Goal: Transaction & Acquisition: Purchase product/service

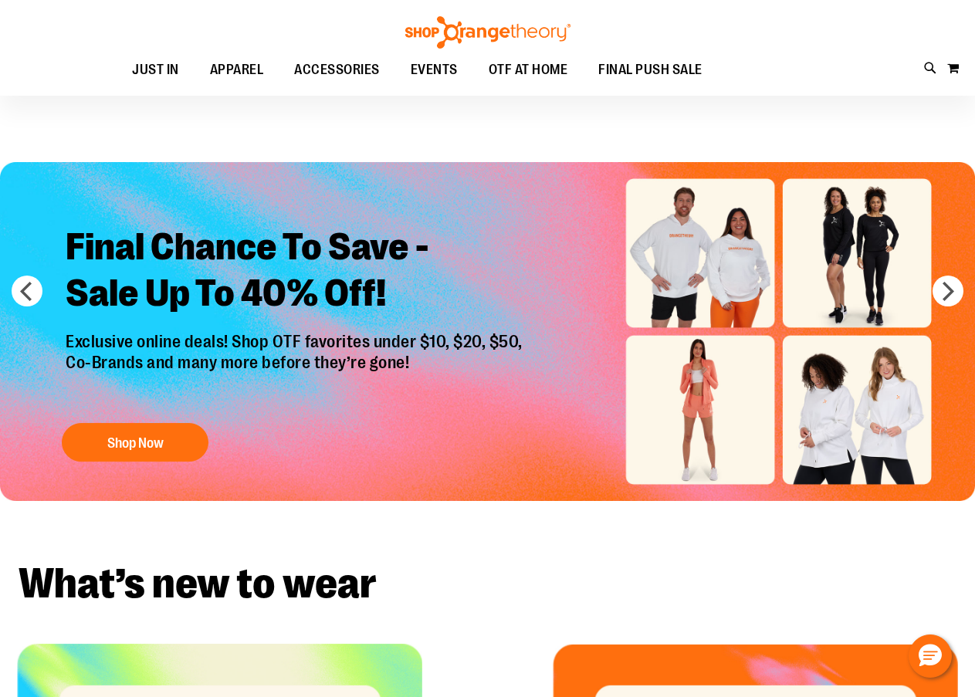
scroll to position [76, 0]
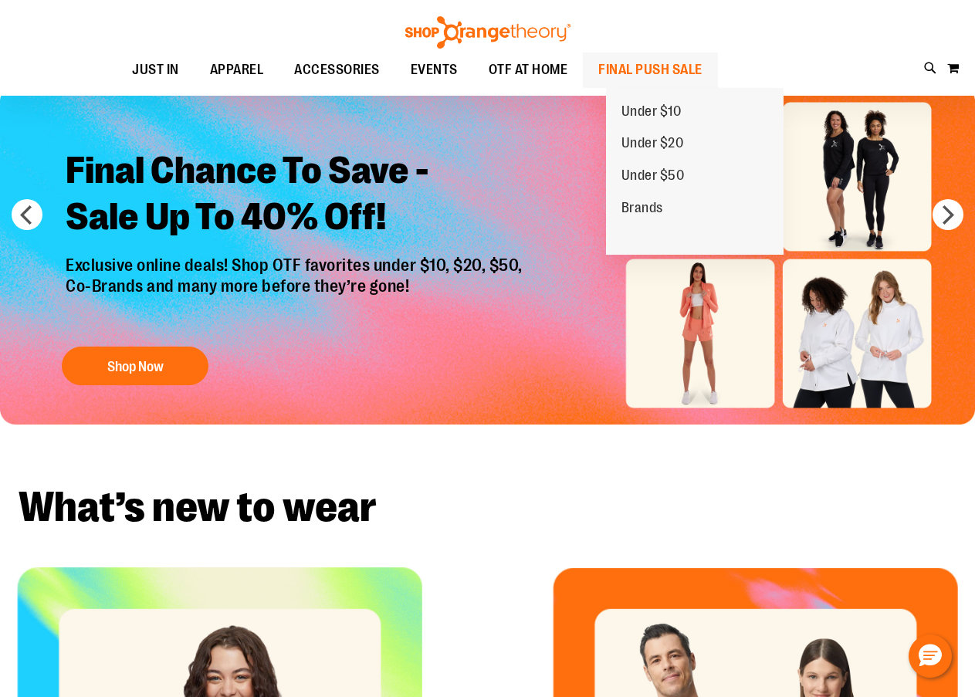
type input "**********"
click at [702, 61] on span "FINAL PUSH SALE" at bounding box center [650, 69] width 104 height 35
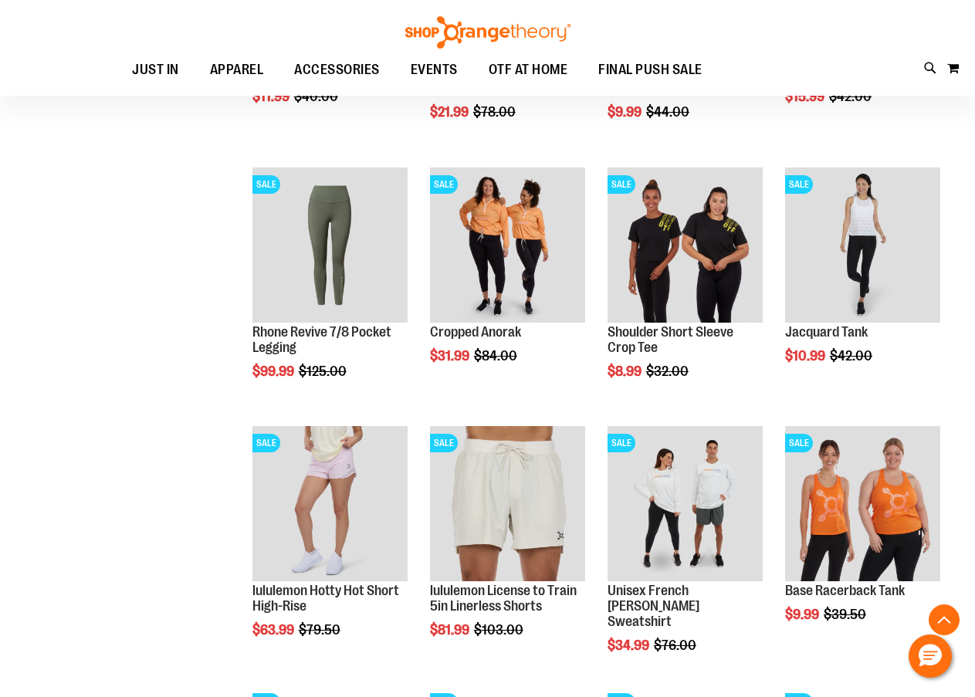
scroll to position [926, 0]
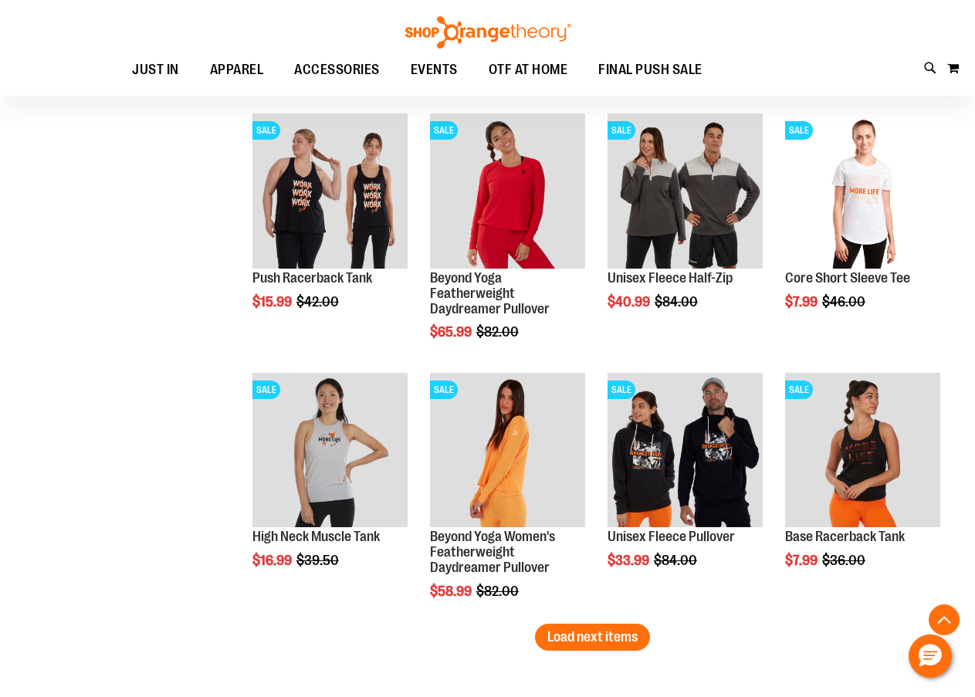
scroll to position [2006, 0]
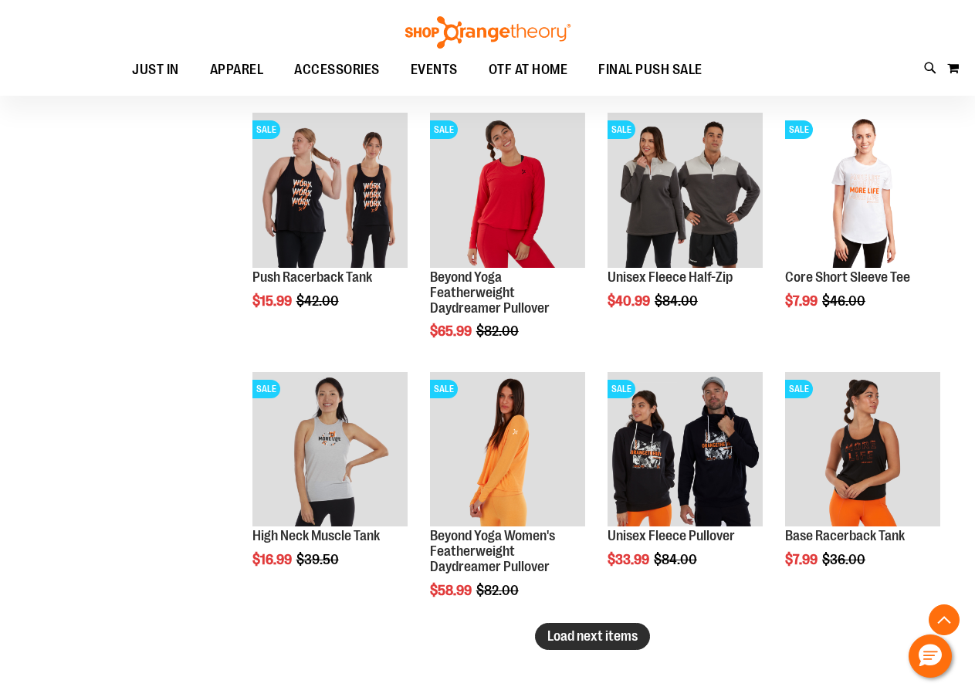
type input "**********"
click at [621, 641] on span "Load next items" at bounding box center [592, 635] width 90 height 15
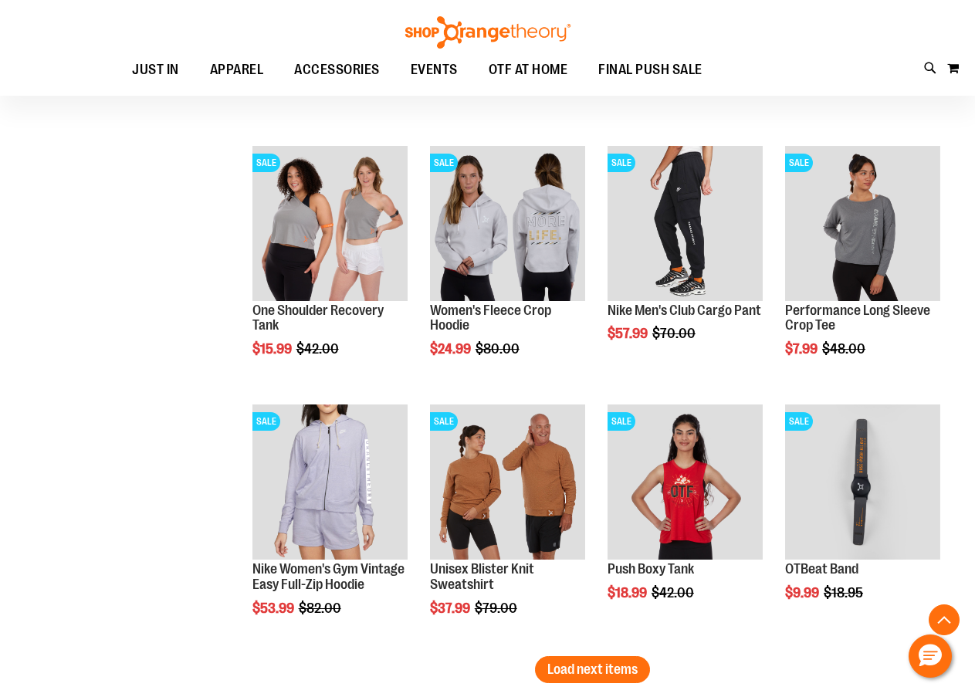
scroll to position [2778, 0]
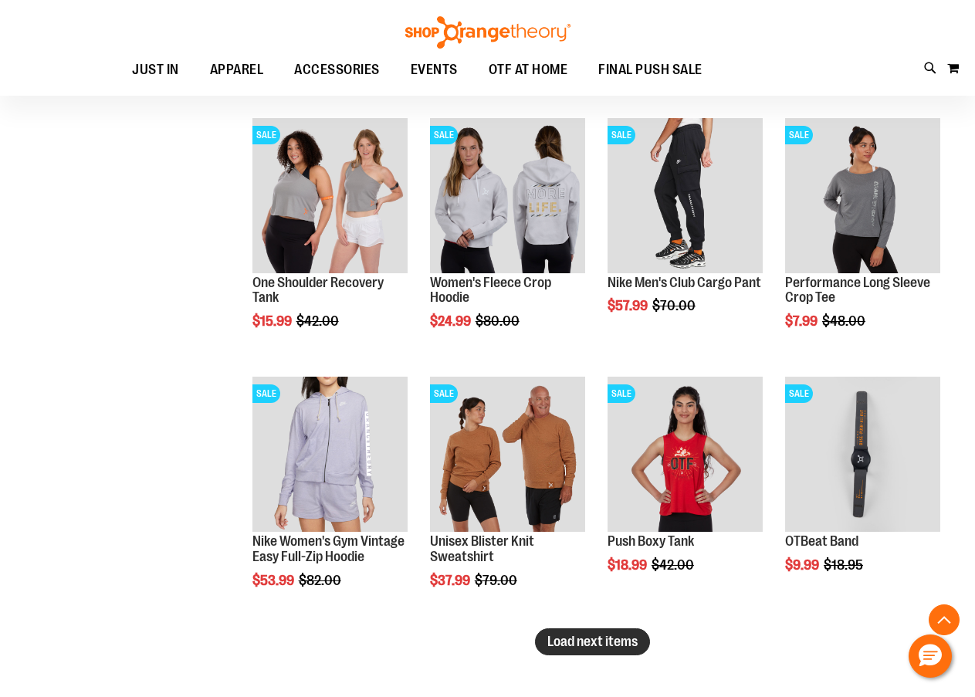
click at [614, 637] on span "Load next items" at bounding box center [592, 641] width 90 height 15
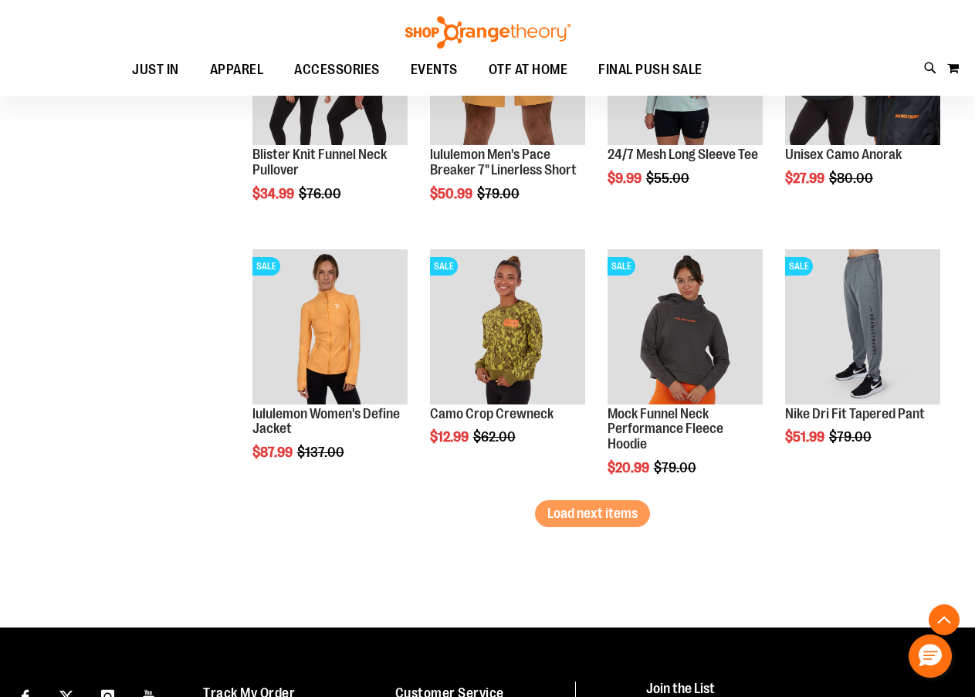
scroll to position [3705, 0]
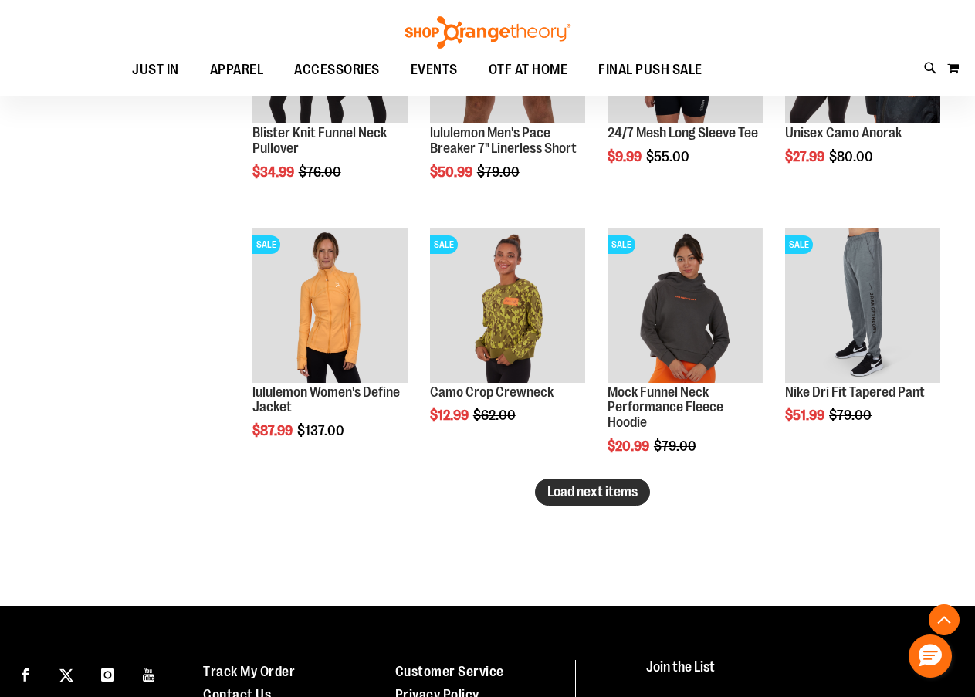
click at [630, 493] on span "Load next items" at bounding box center [592, 491] width 90 height 15
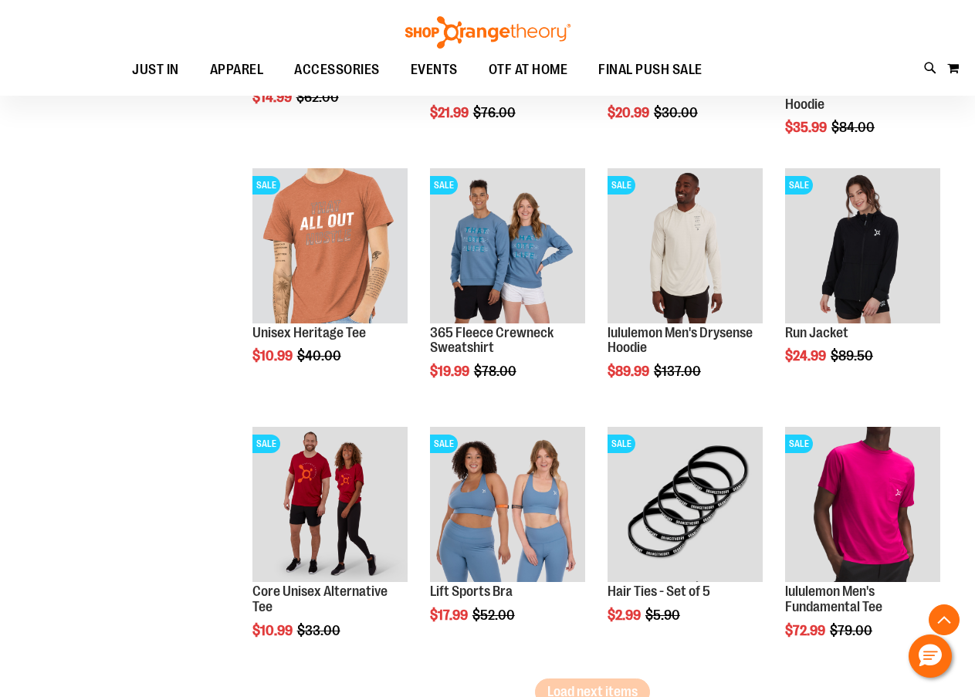
scroll to position [4322, 0]
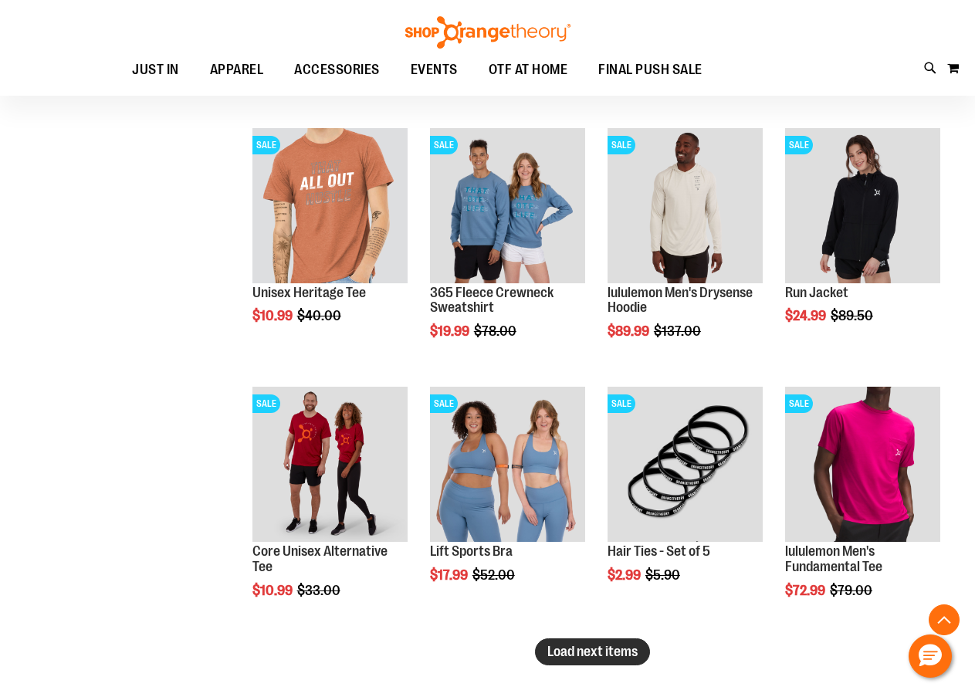
click at [601, 662] on button "Load next items" at bounding box center [592, 651] width 115 height 27
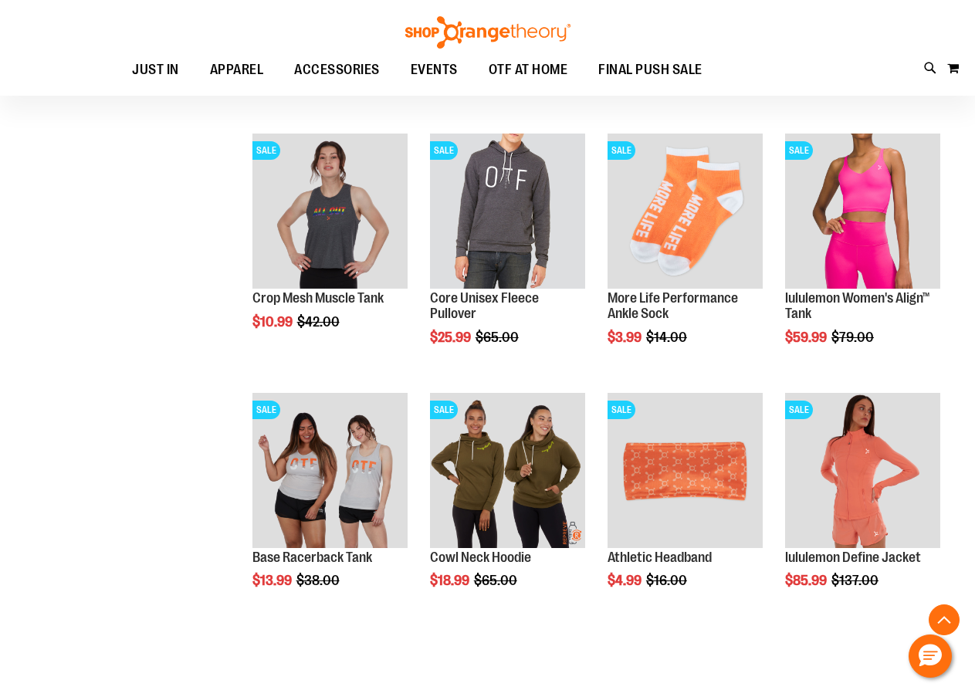
scroll to position [5248, 0]
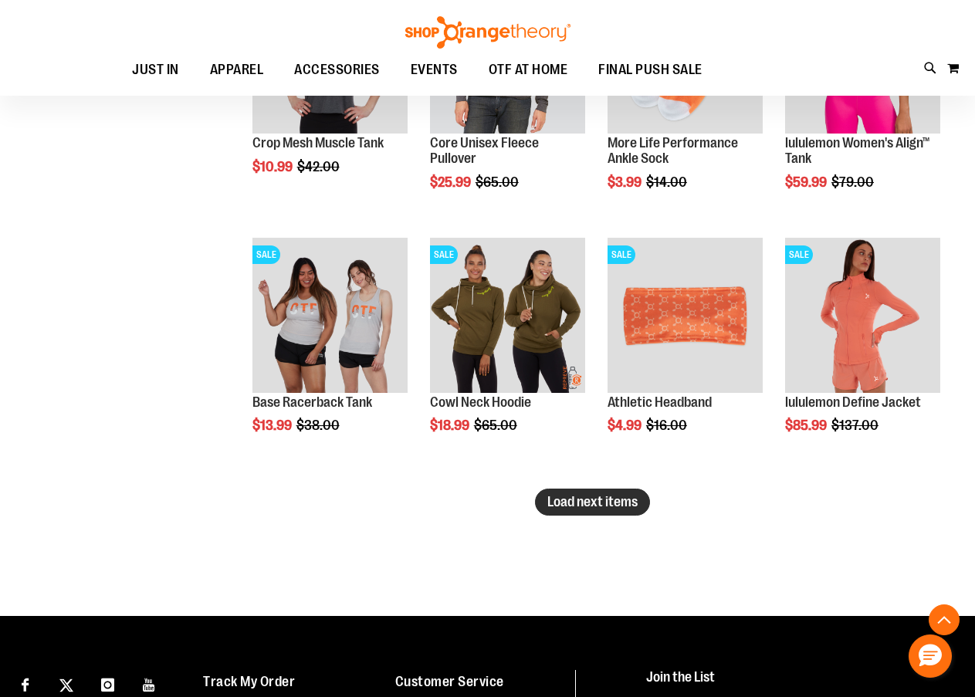
click at [592, 497] on span "Load next items" at bounding box center [592, 501] width 90 height 15
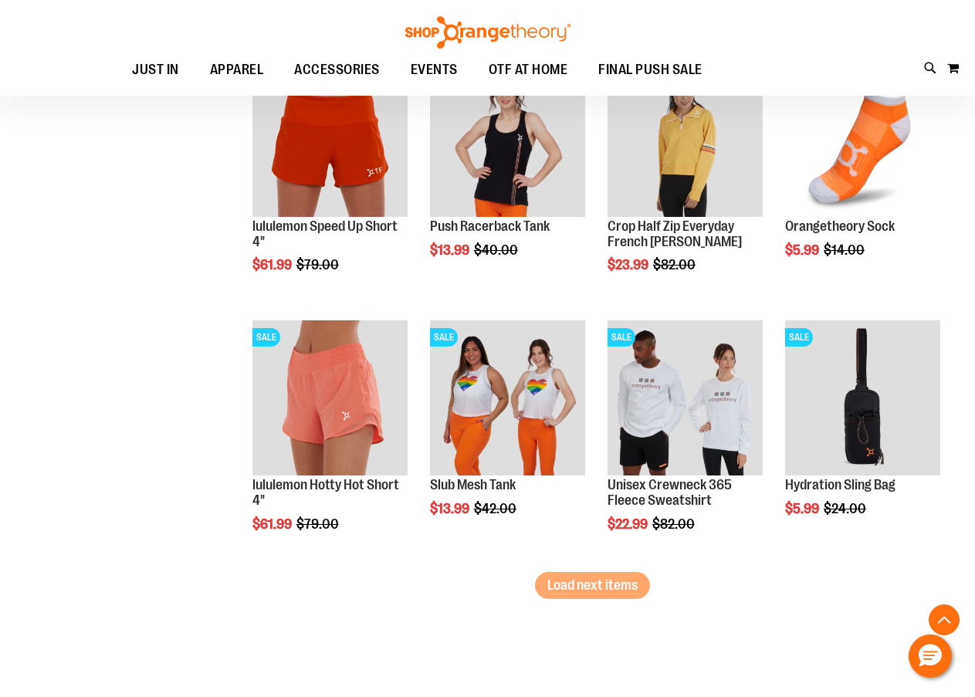
scroll to position [5943, 0]
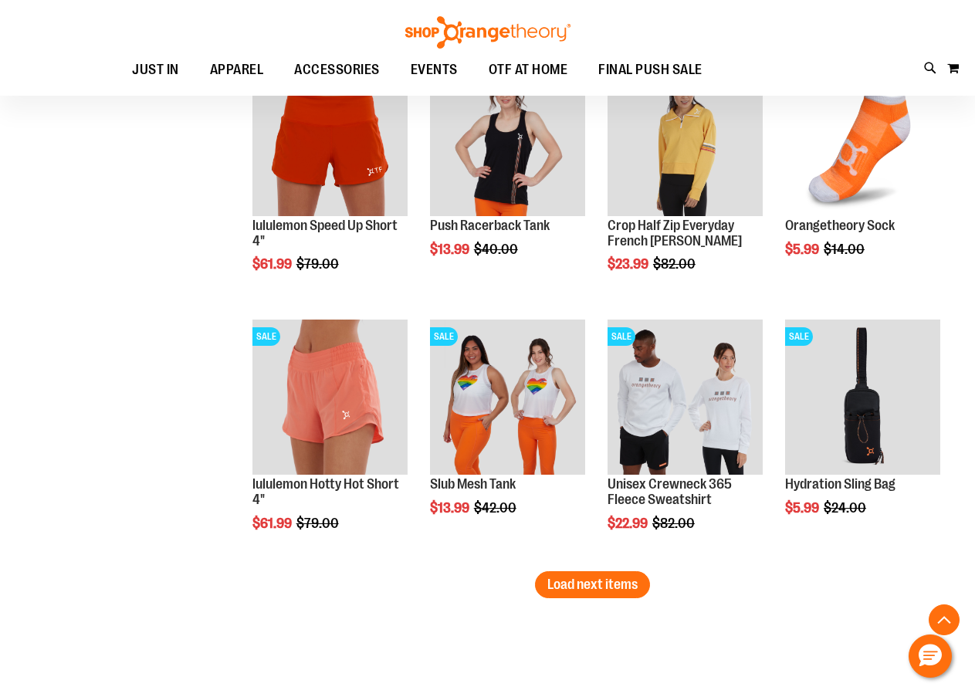
click at [638, 579] on span "Load next items" at bounding box center [592, 584] width 90 height 15
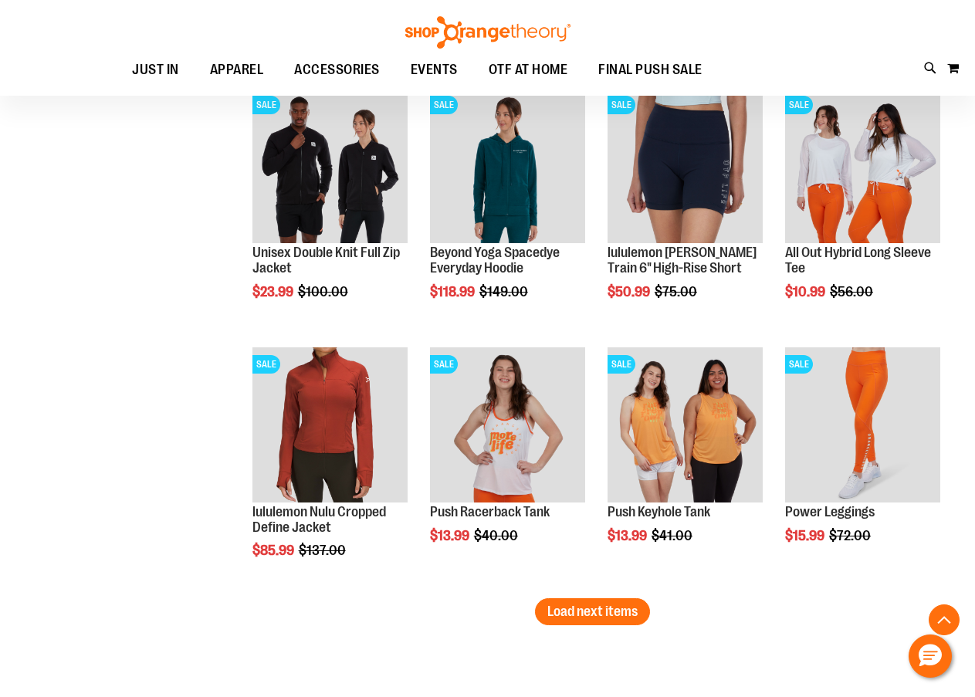
scroll to position [6792, 0]
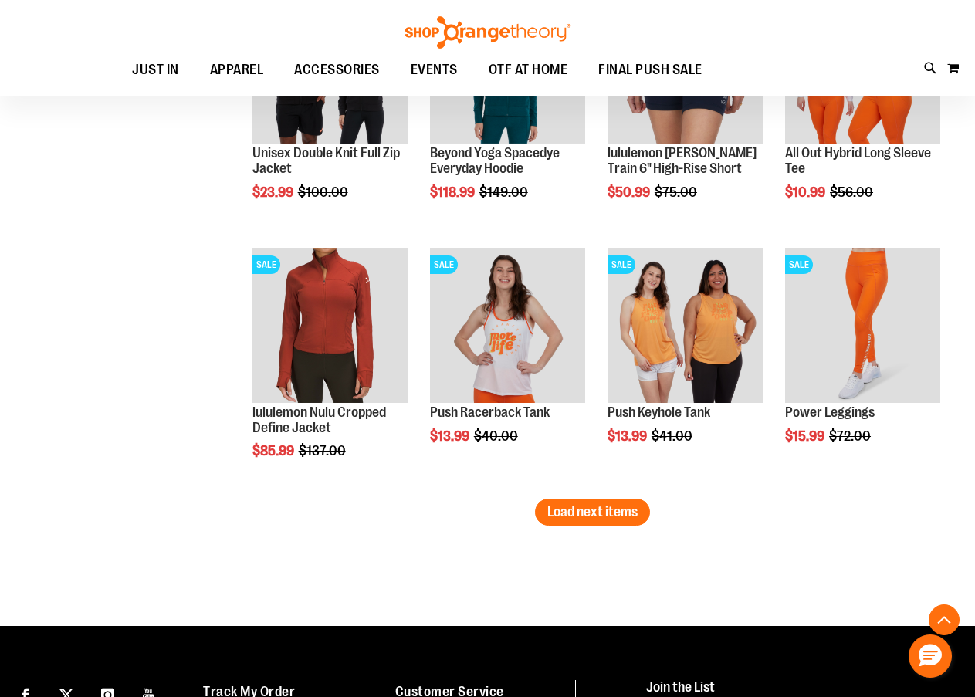
click at [603, 526] on button "Load next items" at bounding box center [592, 512] width 115 height 27
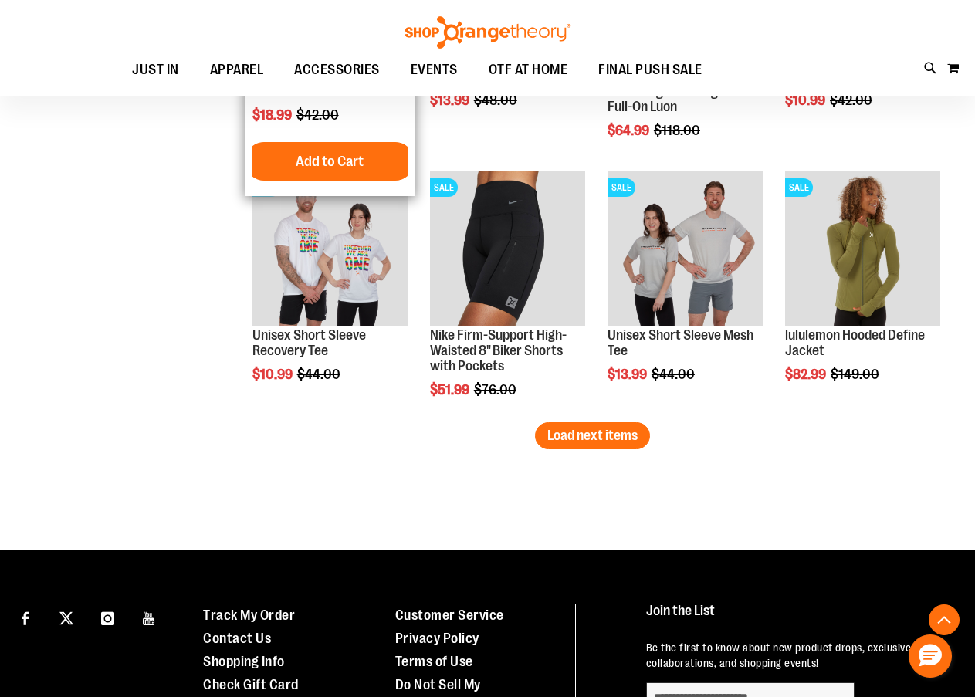
scroll to position [7719, 0]
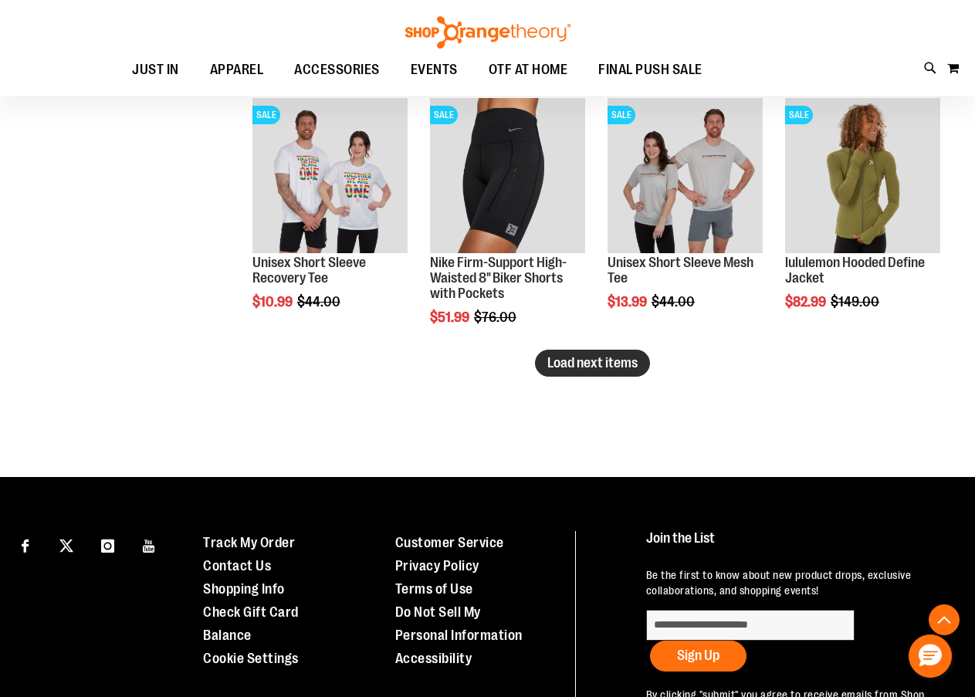
click at [574, 356] on span "Load next items" at bounding box center [592, 362] width 90 height 15
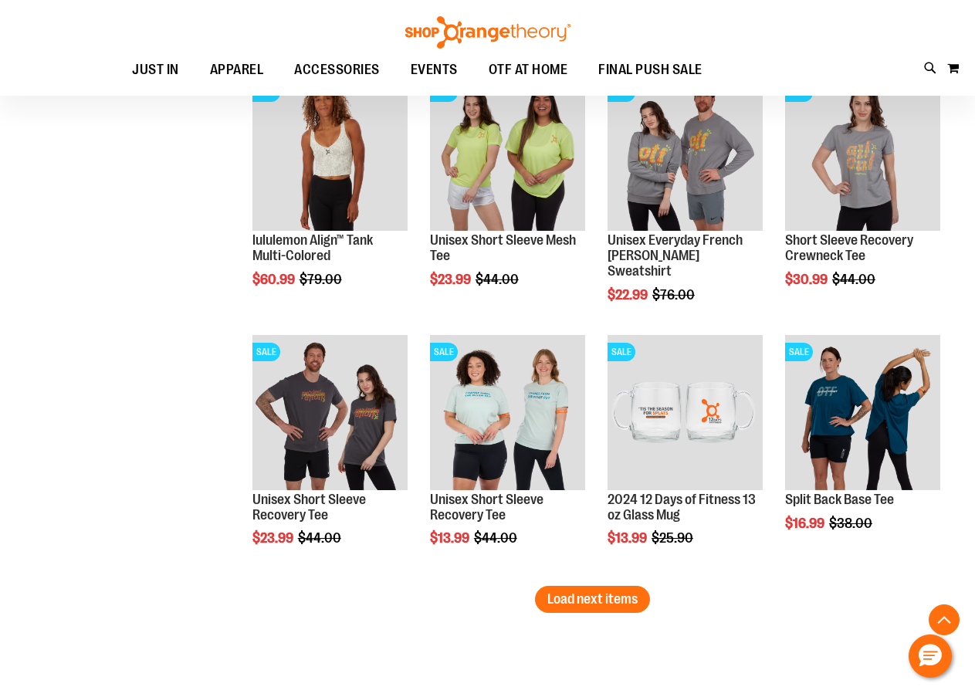
scroll to position [8336, 0]
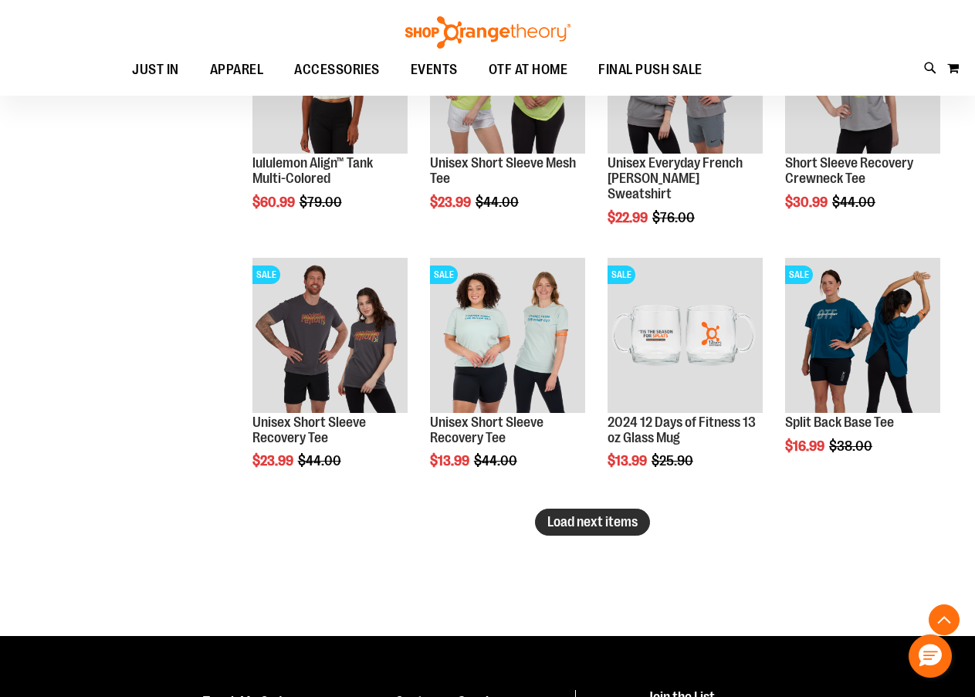
click at [560, 533] on button "Load next items" at bounding box center [592, 522] width 115 height 27
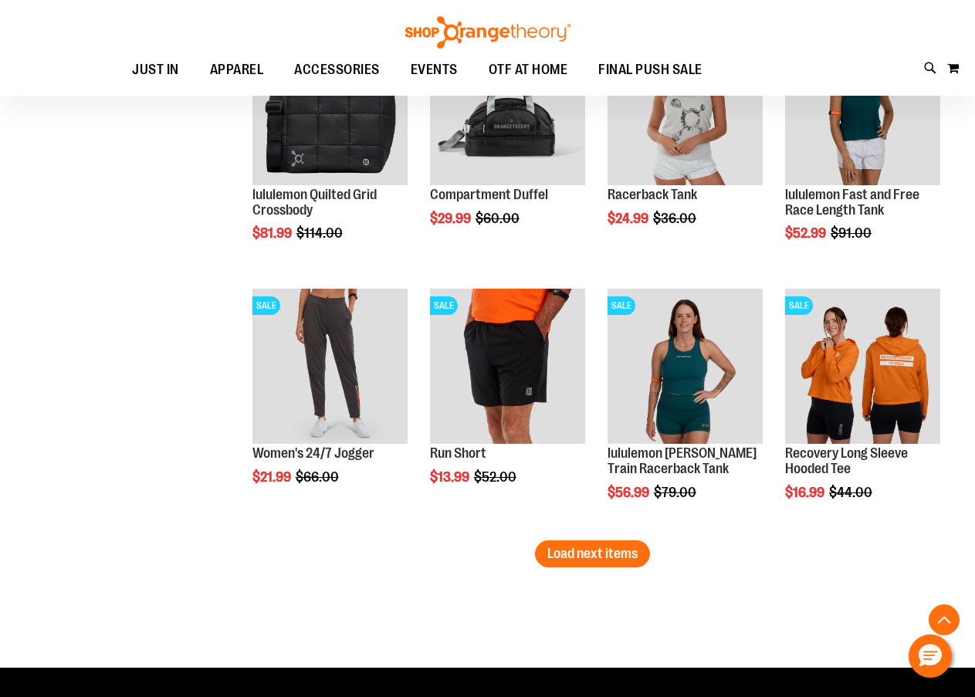
scroll to position [9108, 0]
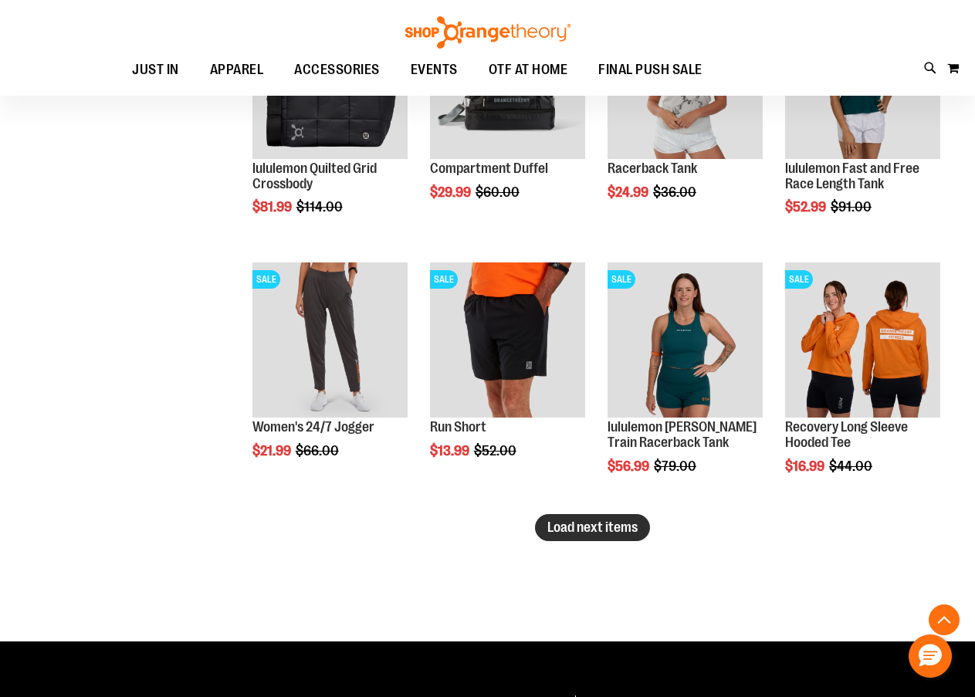
click at [557, 531] on span "Load next items" at bounding box center [592, 527] width 90 height 15
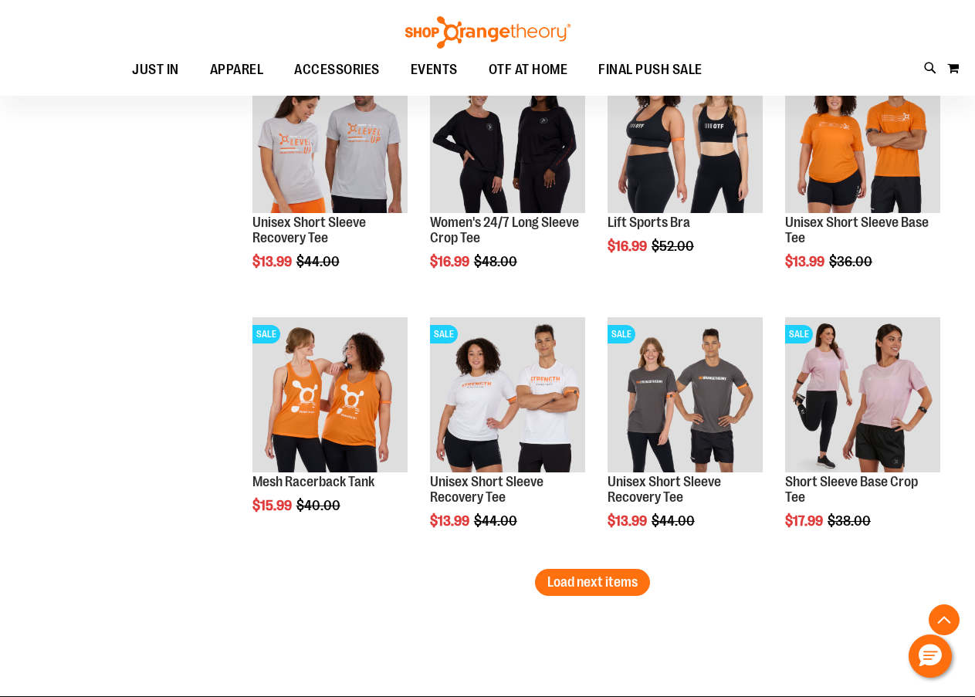
scroll to position [9803, 0]
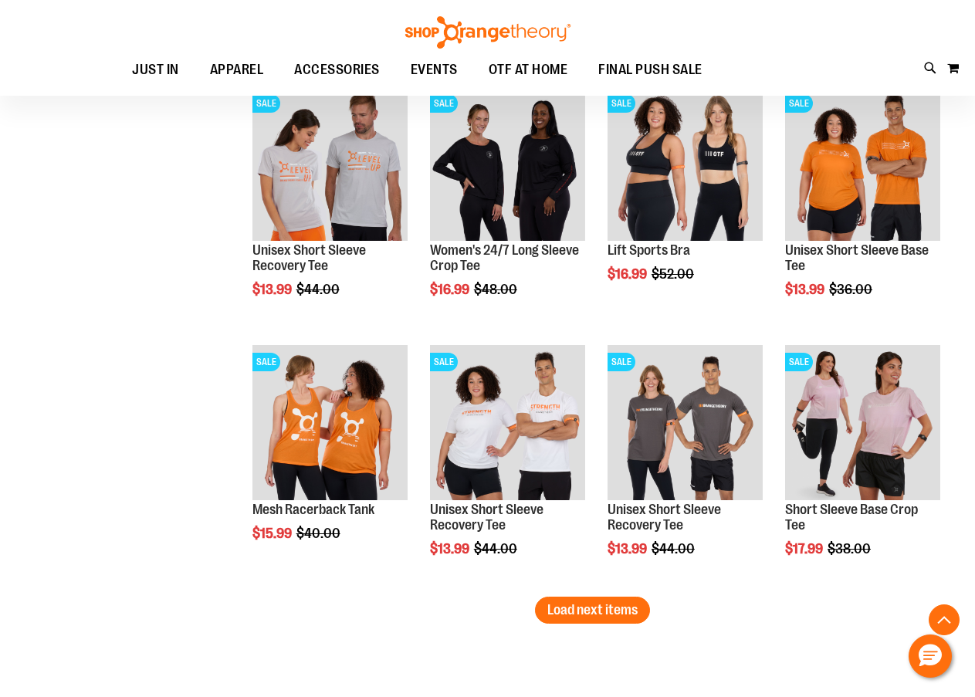
click at [636, 606] on span "Load next items" at bounding box center [592, 609] width 90 height 15
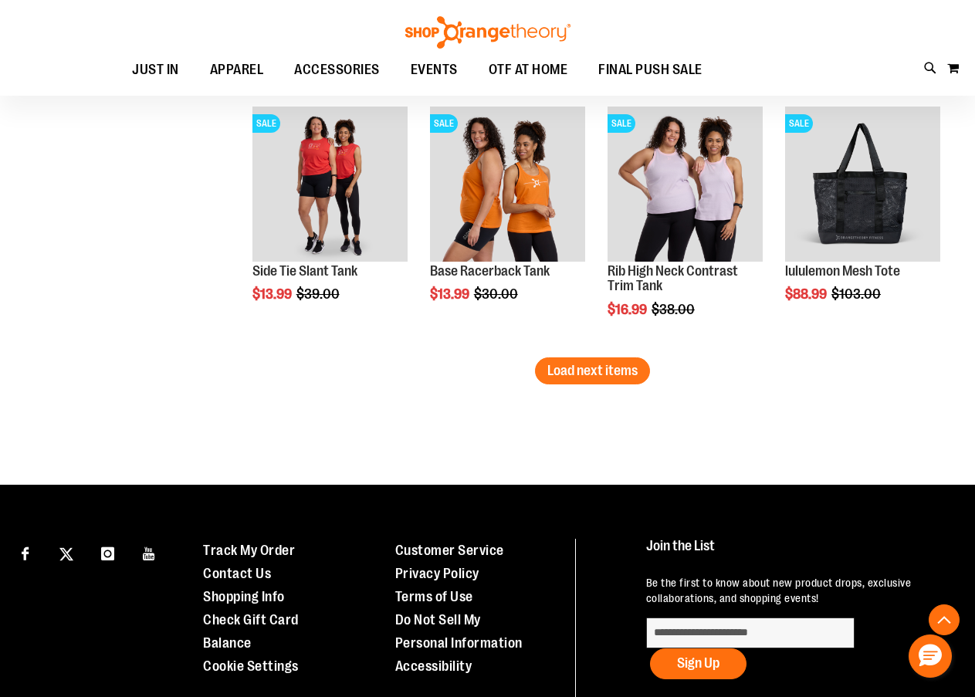
scroll to position [10957, 0]
